Goal: Find specific page/section: Find specific page/section

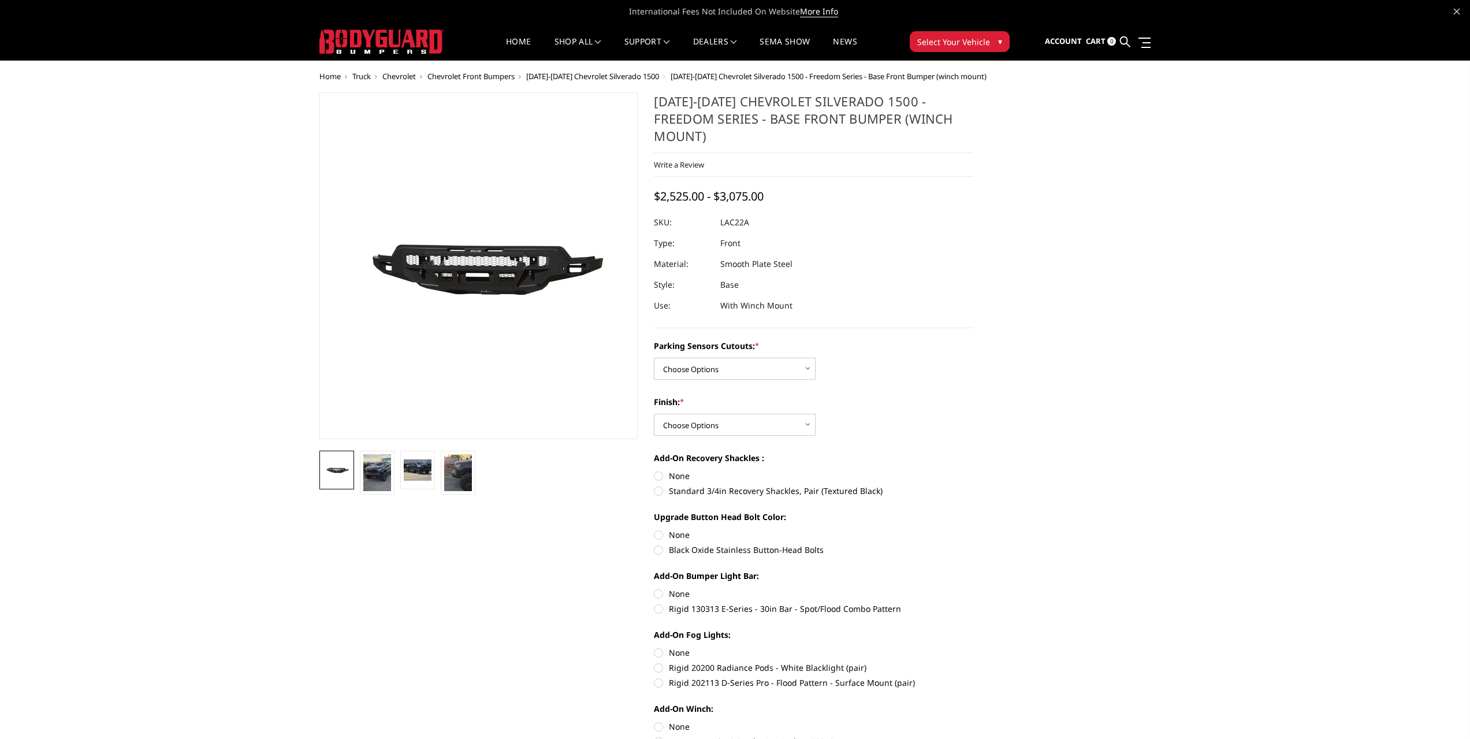
click at [362, 77] on span "Truck" at bounding box center [361, 76] width 18 height 10
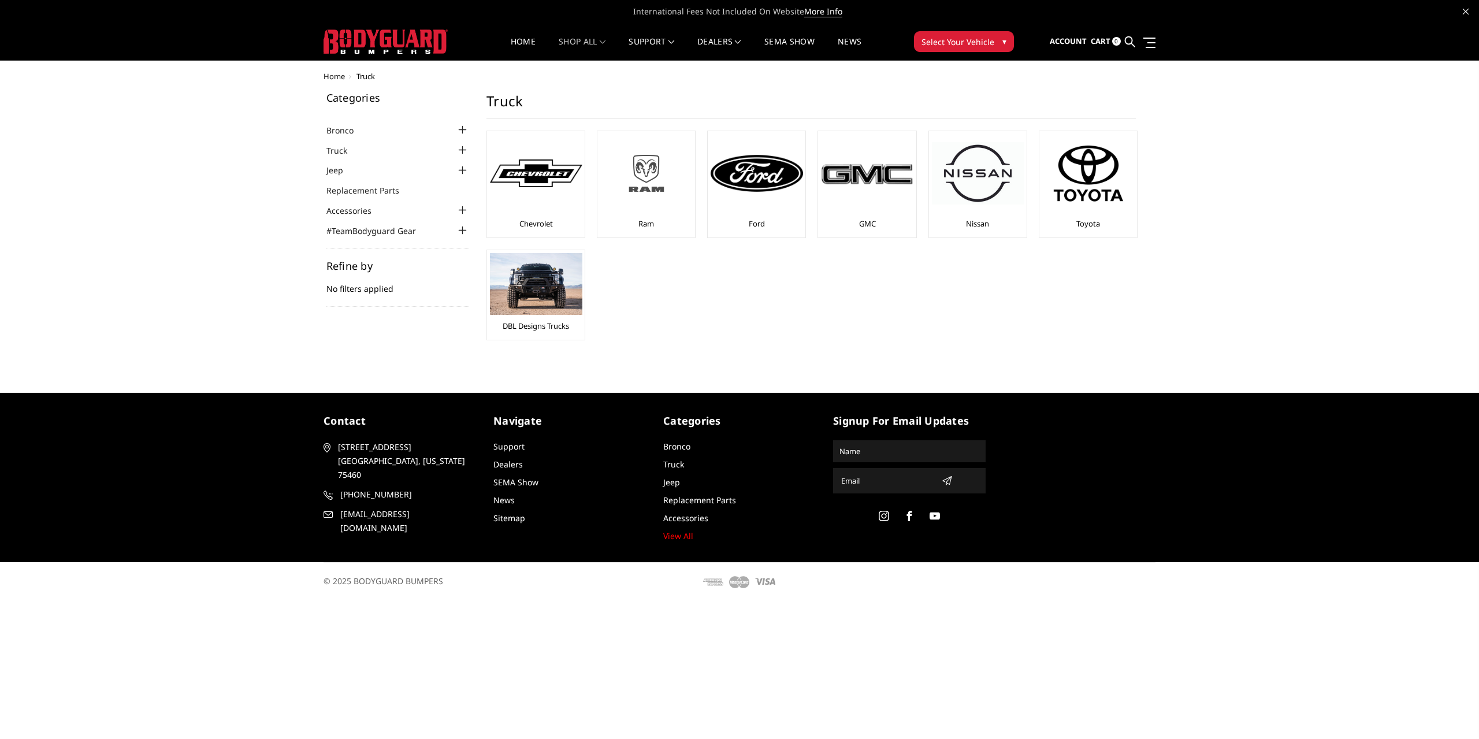
click at [658, 187] on img at bounding box center [646, 173] width 92 height 52
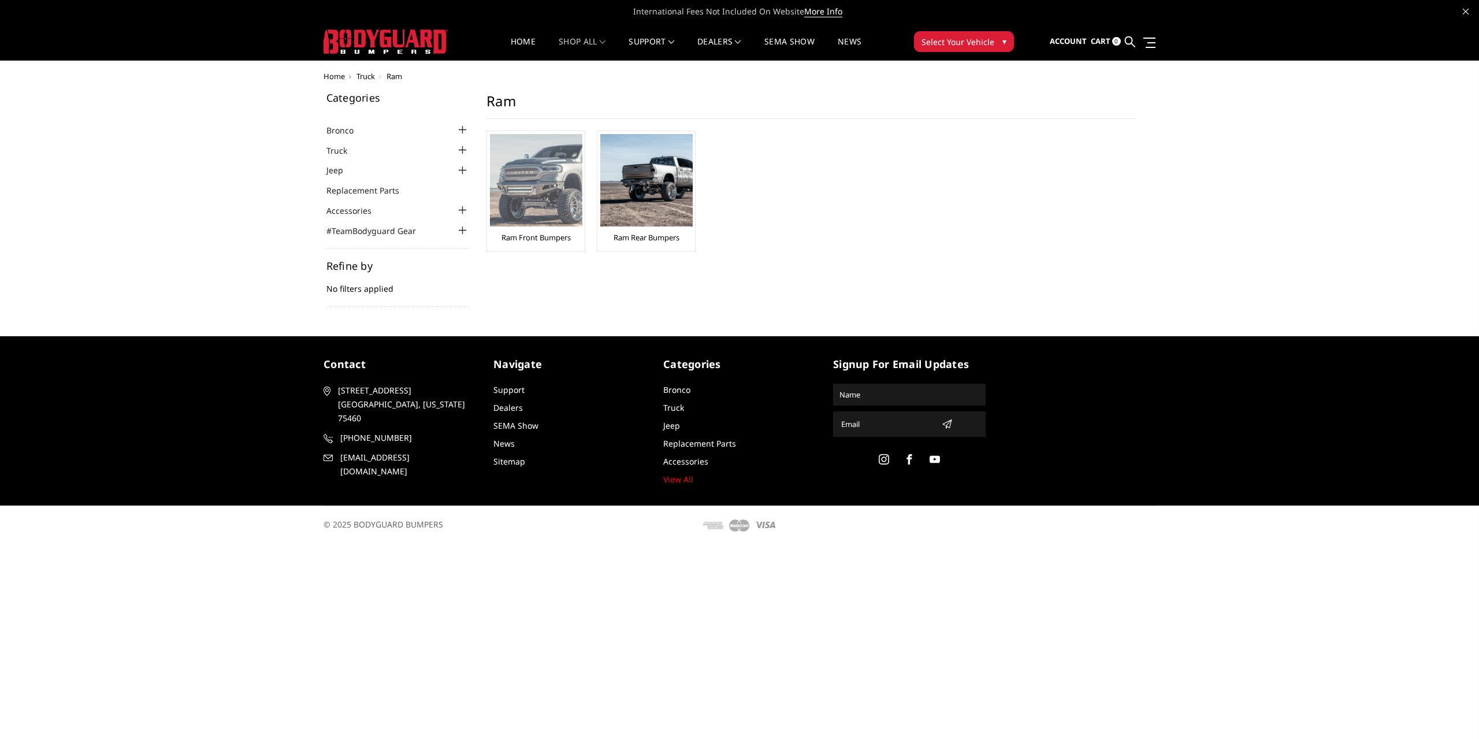
click at [548, 178] on img at bounding box center [536, 180] width 92 height 92
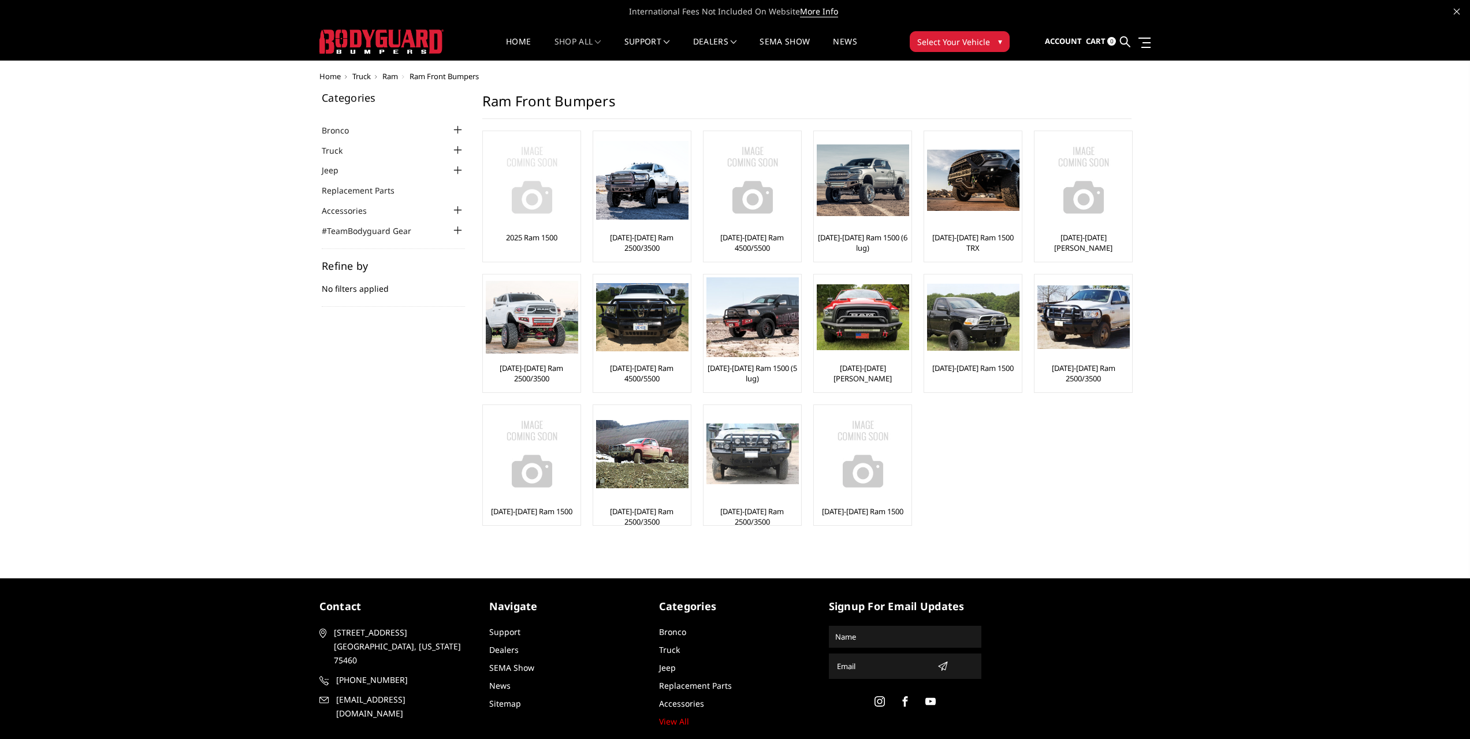
click at [535, 198] on img at bounding box center [532, 180] width 92 height 92
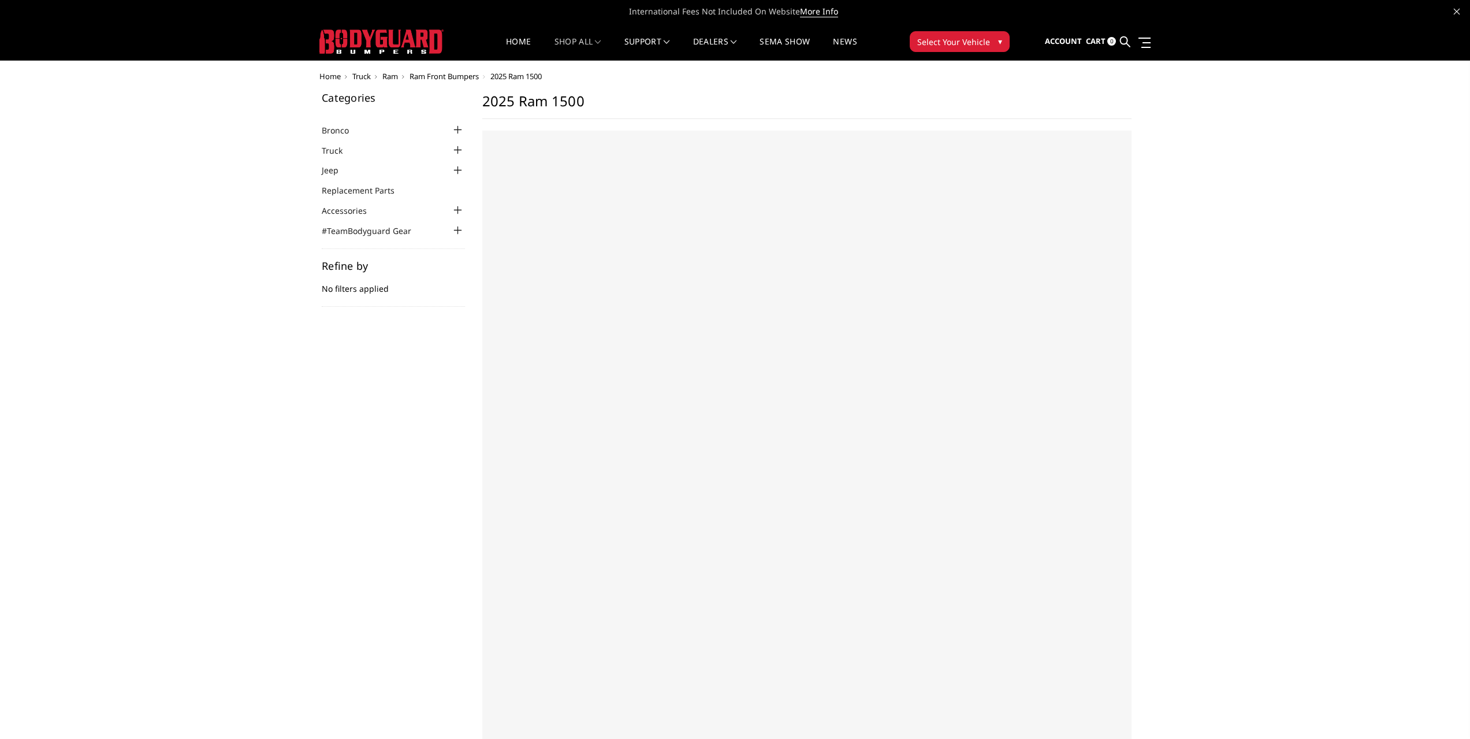
select select "US"
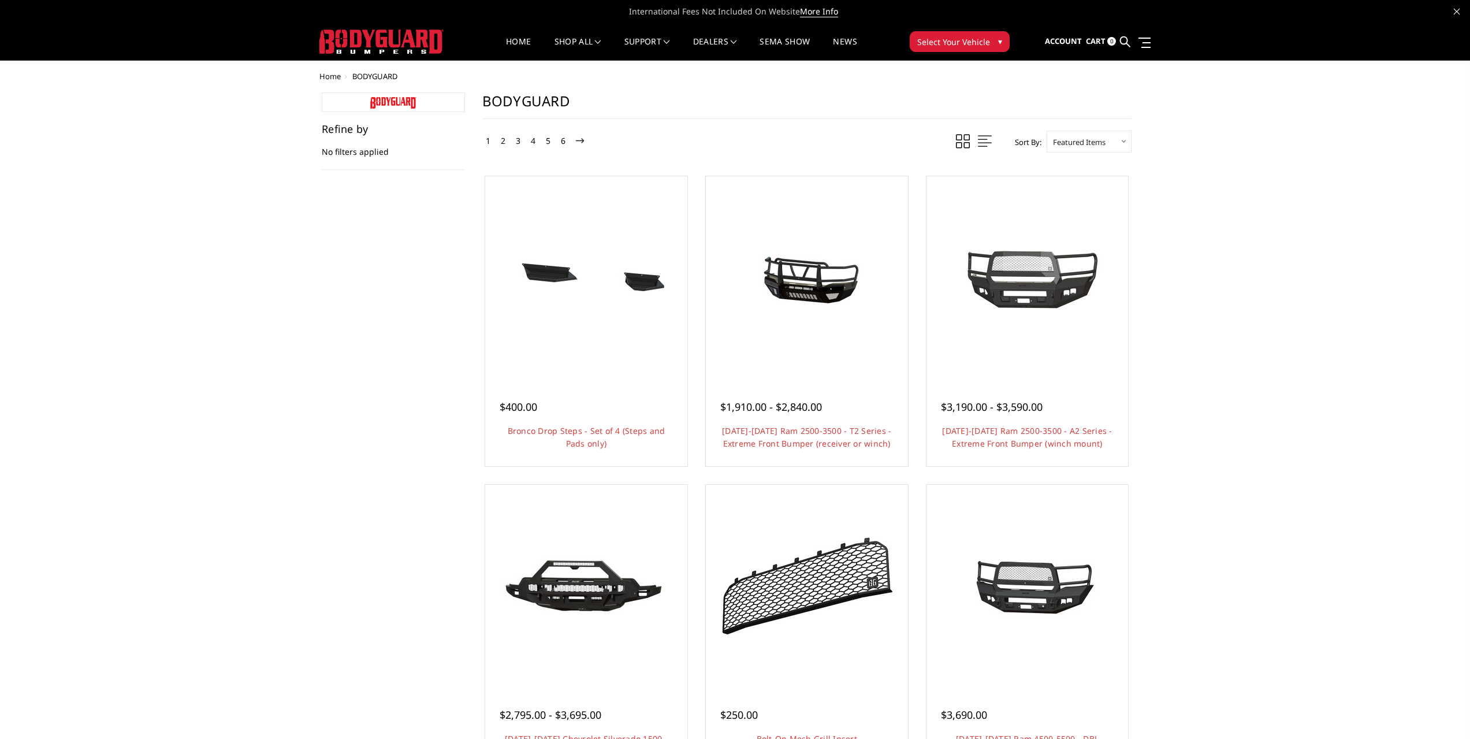
click at [978, 44] on span "Select Your Vehicle" at bounding box center [953, 42] width 73 height 12
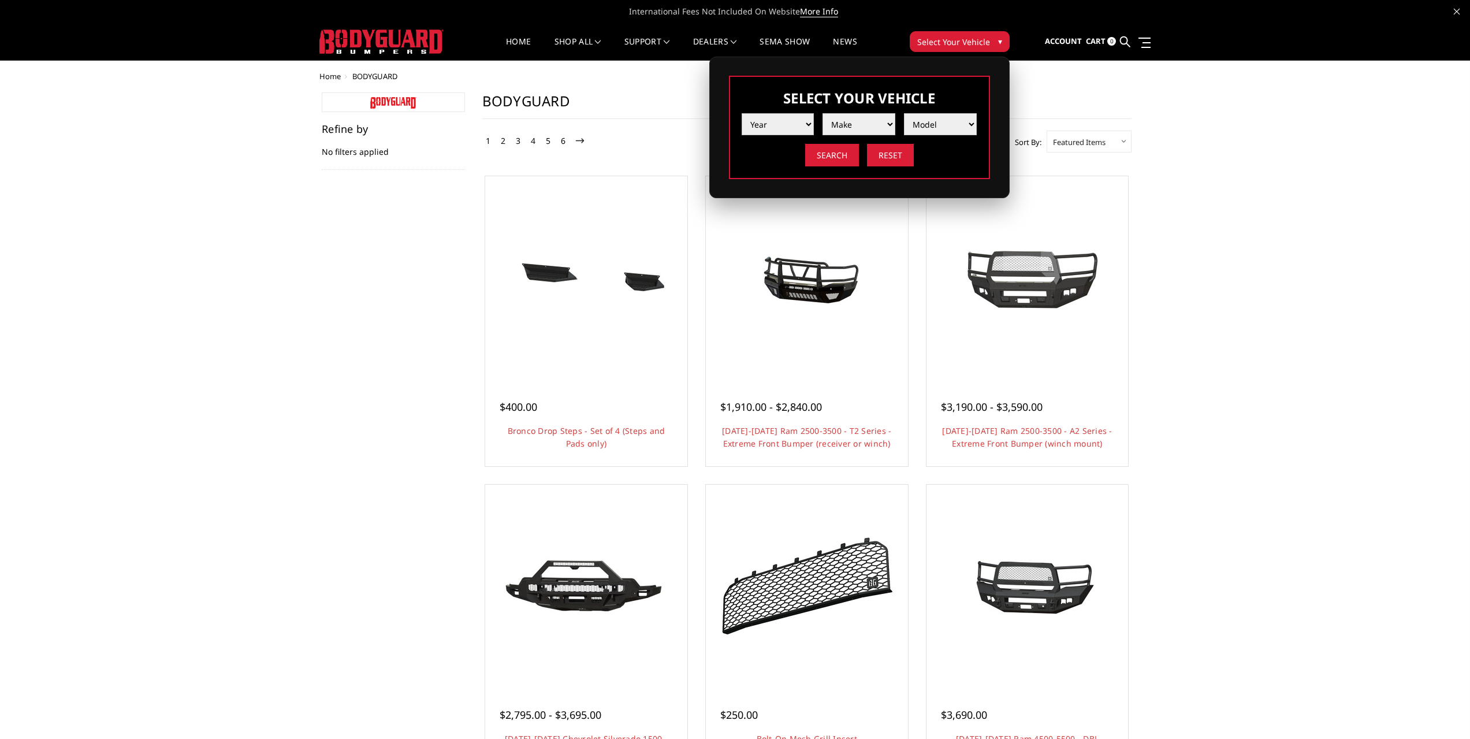
click at [808, 125] on select "Year 2025 2024 2023 2022 2021 2020 2019 2018 2017 2016 2015 2014 2013 2012 2011…" at bounding box center [778, 124] width 73 height 22
select select "yr_2025"
click at [742, 113] on select "Year 2025 2024 2023 2022 2021 2020 2019 2018 2017 2016 2015 2014 2013 2012 2011…" at bounding box center [778, 124] width 73 height 22
click at [888, 121] on select "Make Chevrolet Ford GMC Ram Toyota" at bounding box center [858, 124] width 73 height 22
select select "mk_ram"
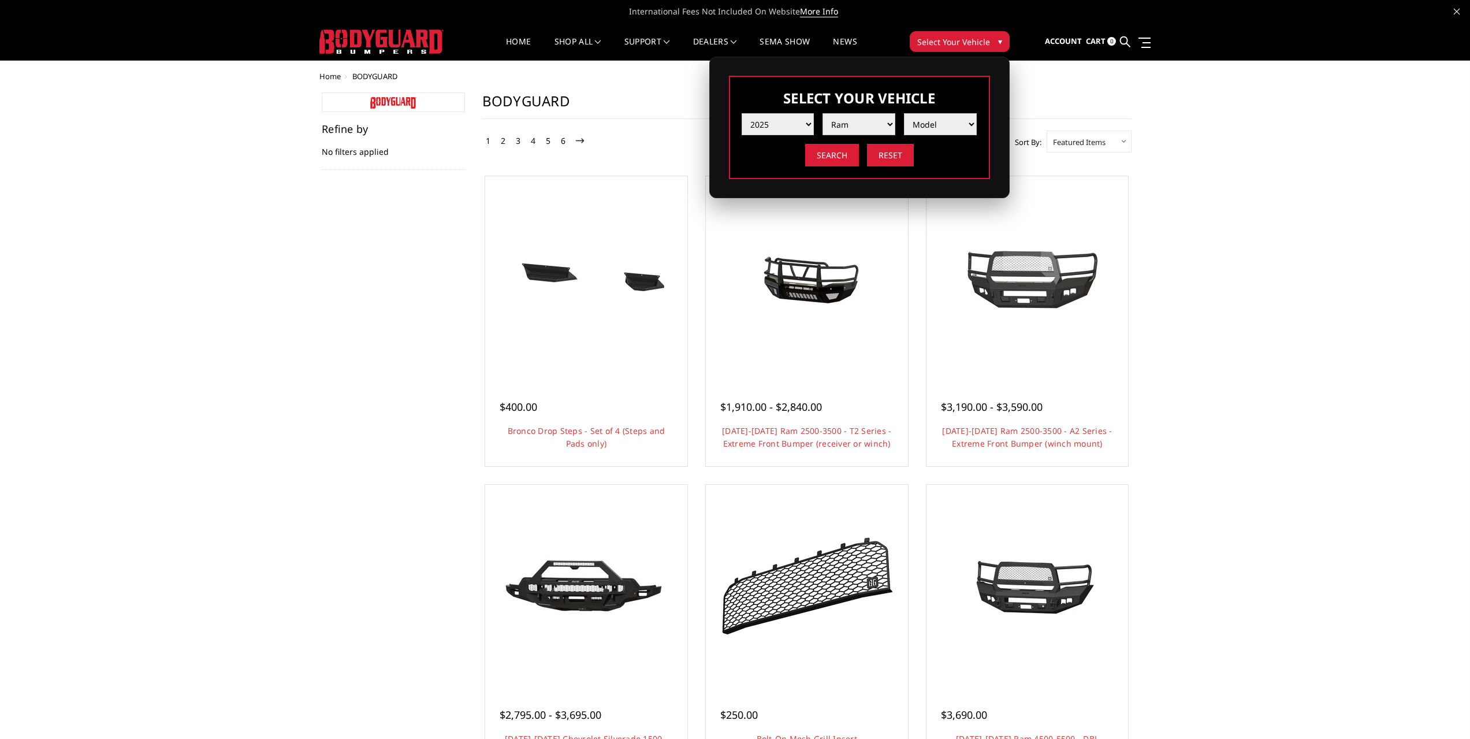
click at [822, 113] on select "Make Chevrolet Ford GMC Ram Toyota" at bounding box center [858, 124] width 73 height 22
click at [966, 119] on select "Model 1500 6-Lug 1500 Rebel 2500 / 3500 4500 / 5500 RHO" at bounding box center [940, 124] width 73 height 22
select select "md_1500-rebel"
click at [904, 113] on select "Model 1500 6-Lug 1500 Rebel 2500 / 3500 4500 / 5500 RHO" at bounding box center [940, 124] width 73 height 22
click at [847, 153] on input "Search" at bounding box center [832, 155] width 54 height 23
